Goal: Entertainment & Leisure: Consume media (video, audio)

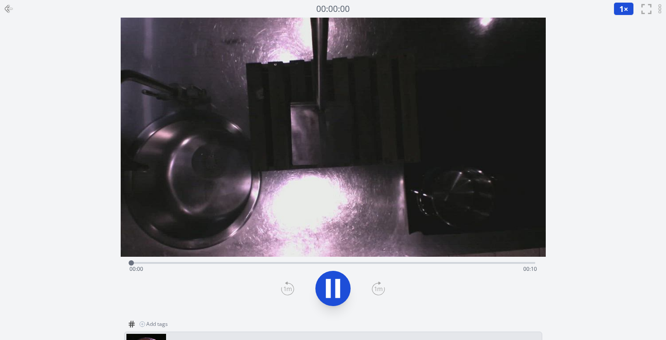
click at [357, 140] on video at bounding box center [333, 137] width 425 height 239
click at [334, 288] on icon at bounding box center [333, 288] width 25 height 25
click at [334, 288] on icon at bounding box center [333, 288] width 15 height 19
click at [334, 288] on icon at bounding box center [333, 288] width 25 height 25
drag, startPoint x: 318, startPoint y: 263, endPoint x: 239, endPoint y: 263, distance: 78.9
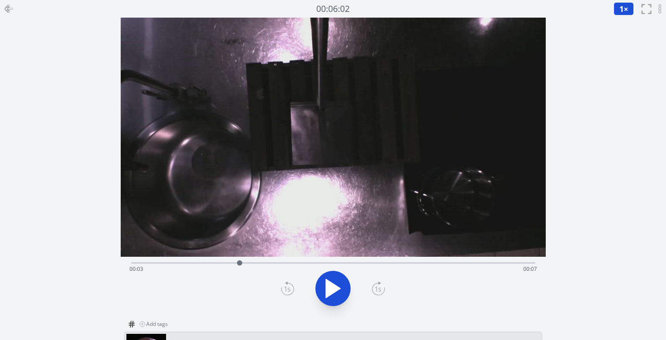
click at [239, 263] on div at bounding box center [239, 262] width 13 height 13
click at [234, 266] on div at bounding box center [239, 262] width 13 height 13
drag, startPoint x: 234, startPoint y: 266, endPoint x: 182, endPoint y: 263, distance: 52.5
click at [185, 263] on div at bounding box center [191, 262] width 13 height 13
click at [324, 296] on icon at bounding box center [333, 288] width 25 height 25
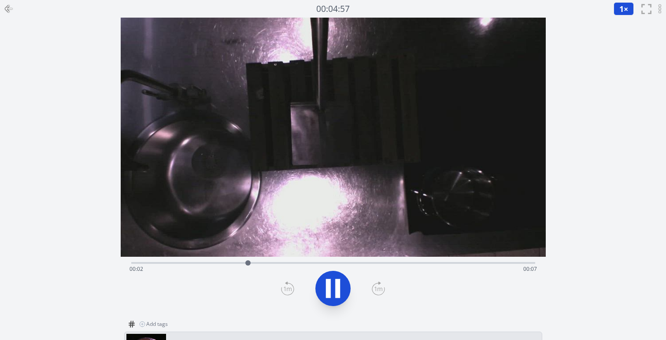
click at [324, 296] on icon at bounding box center [333, 288] width 25 height 25
